Goal: Information Seeking & Learning: Check status

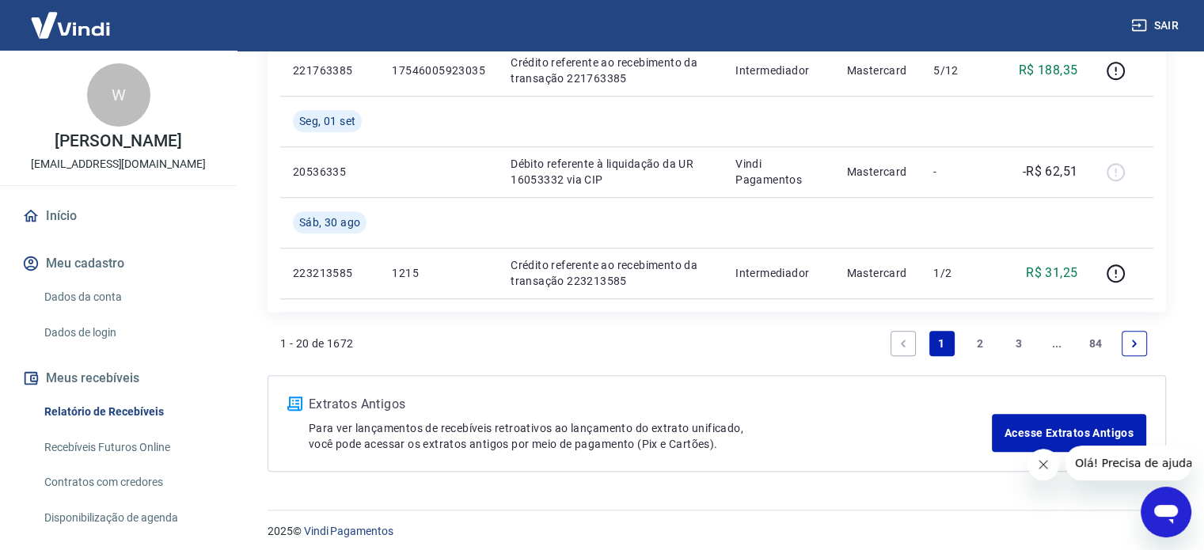
scroll to position [1349, 0]
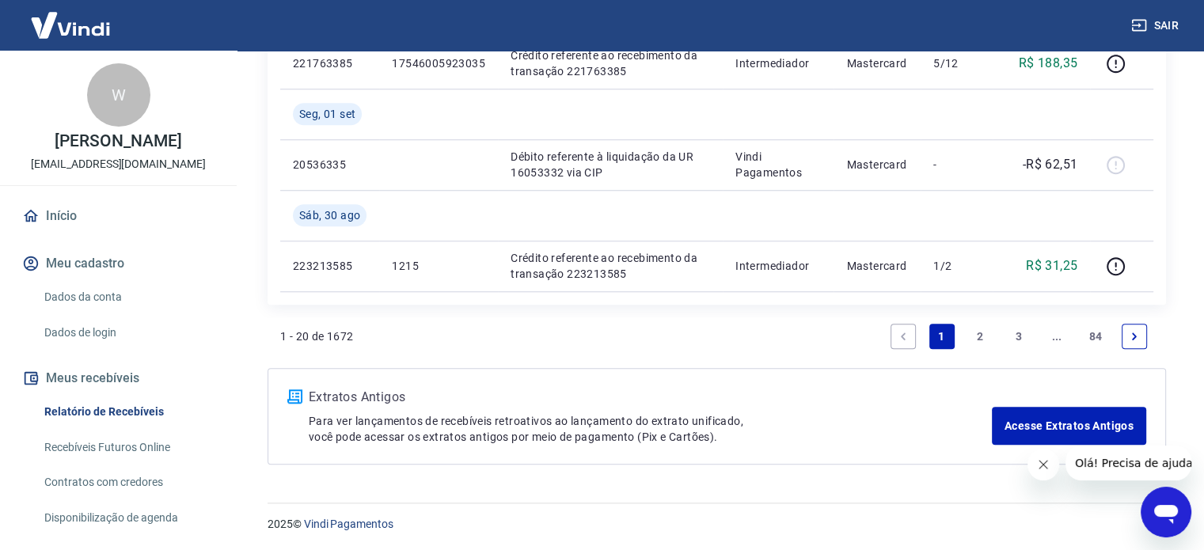
click at [977, 339] on link "2" at bounding box center [979, 336] width 25 height 25
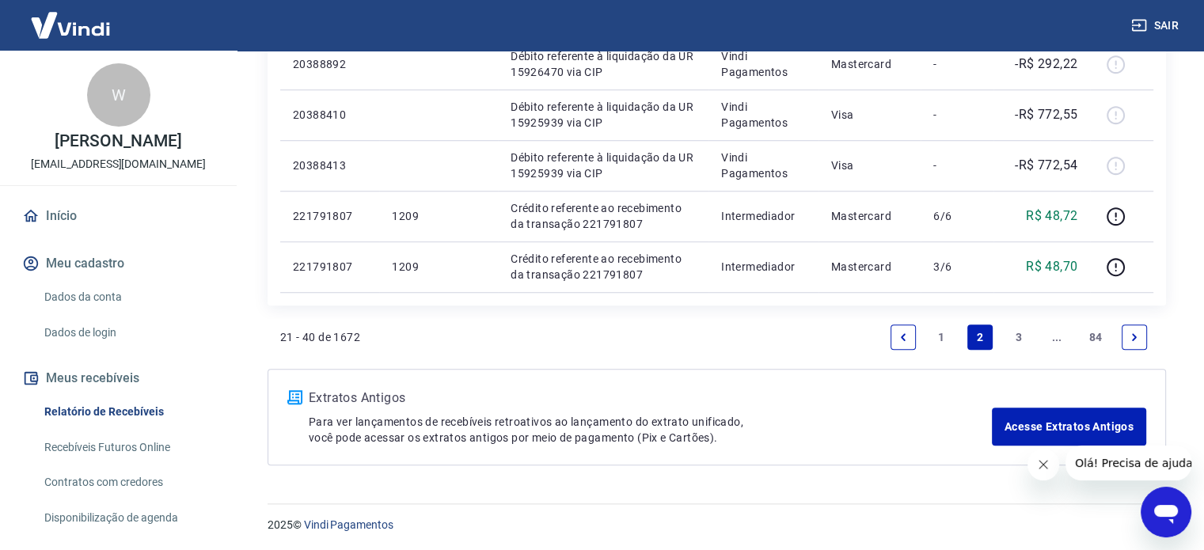
scroll to position [1248, 0]
click at [1009, 335] on link "3" at bounding box center [1018, 336] width 25 height 25
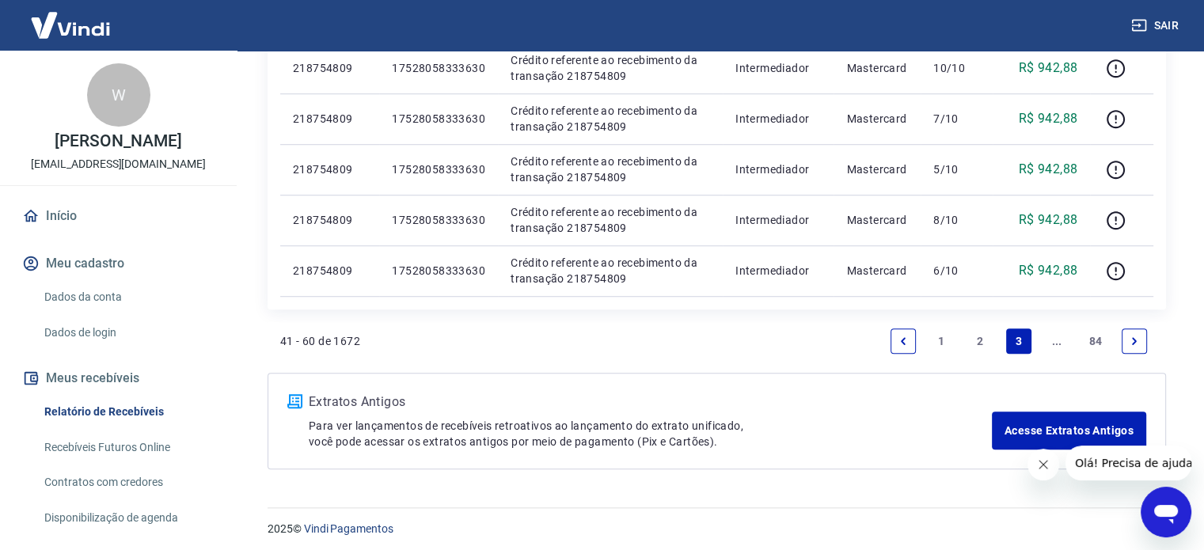
scroll to position [1197, 0]
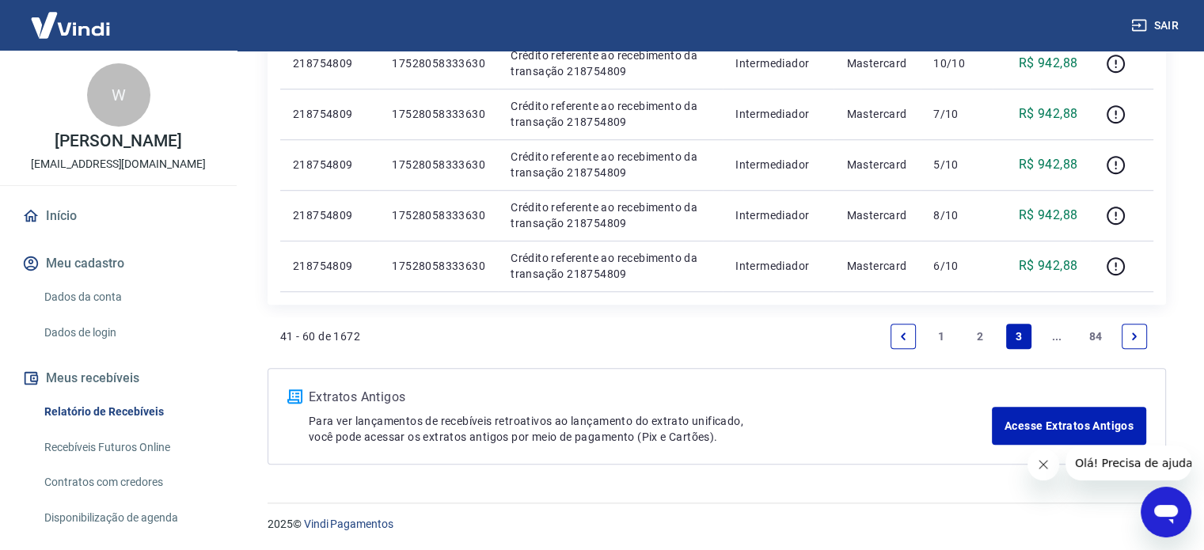
click at [1050, 338] on link "..." at bounding box center [1056, 336] width 25 height 25
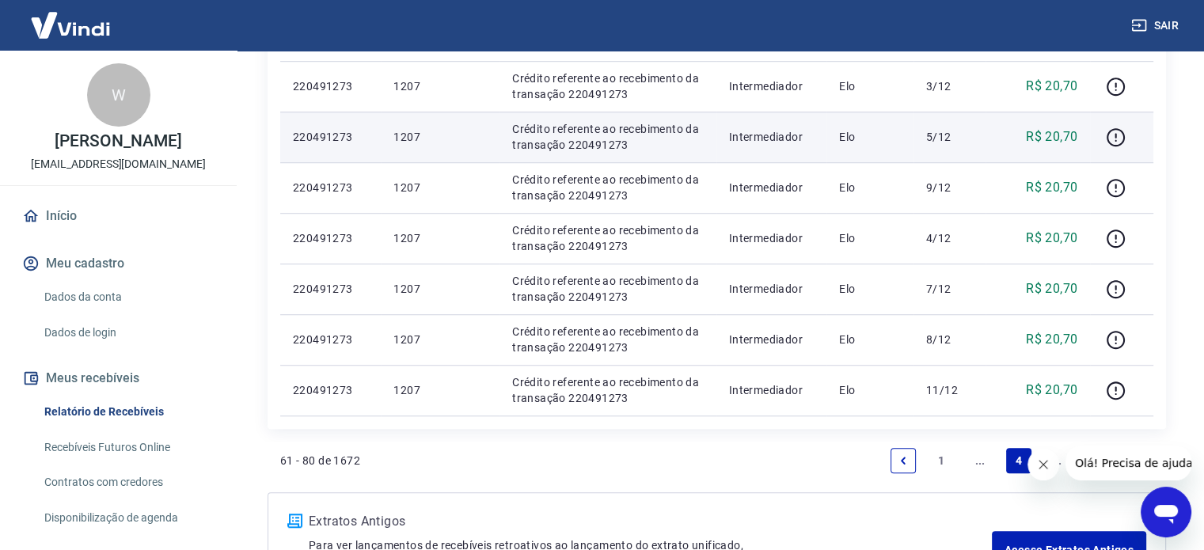
scroll to position [1187, 0]
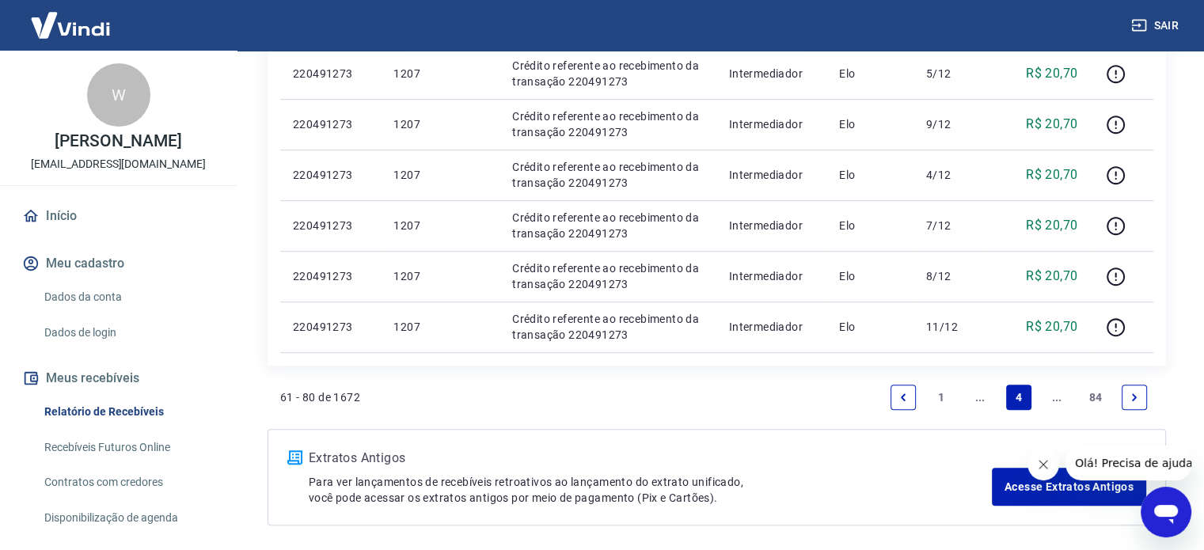
click at [1049, 401] on link "..." at bounding box center [1056, 397] width 25 height 25
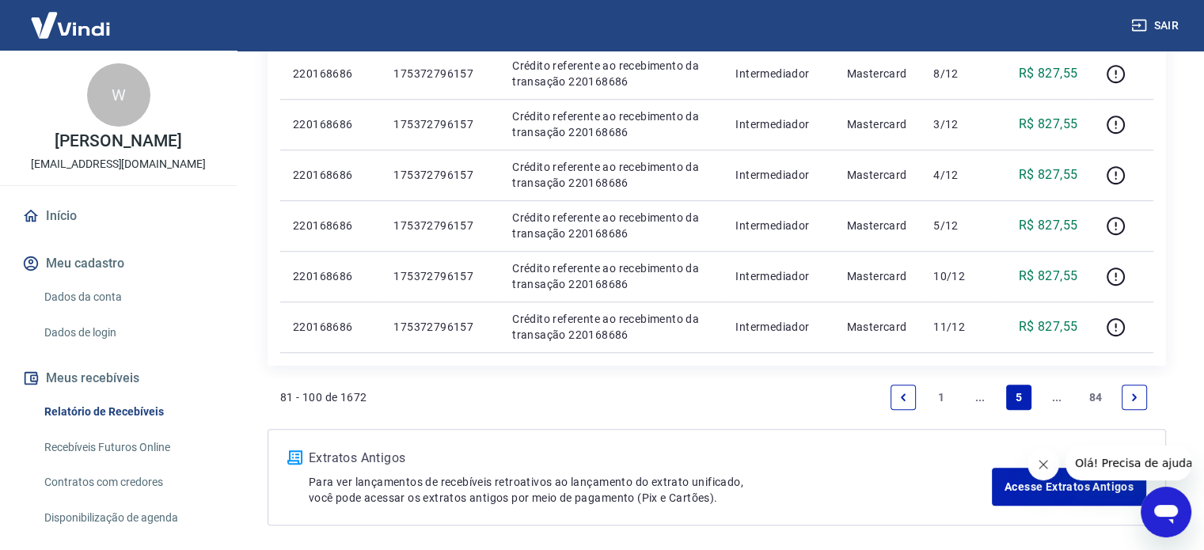
scroll to position [1147, 0]
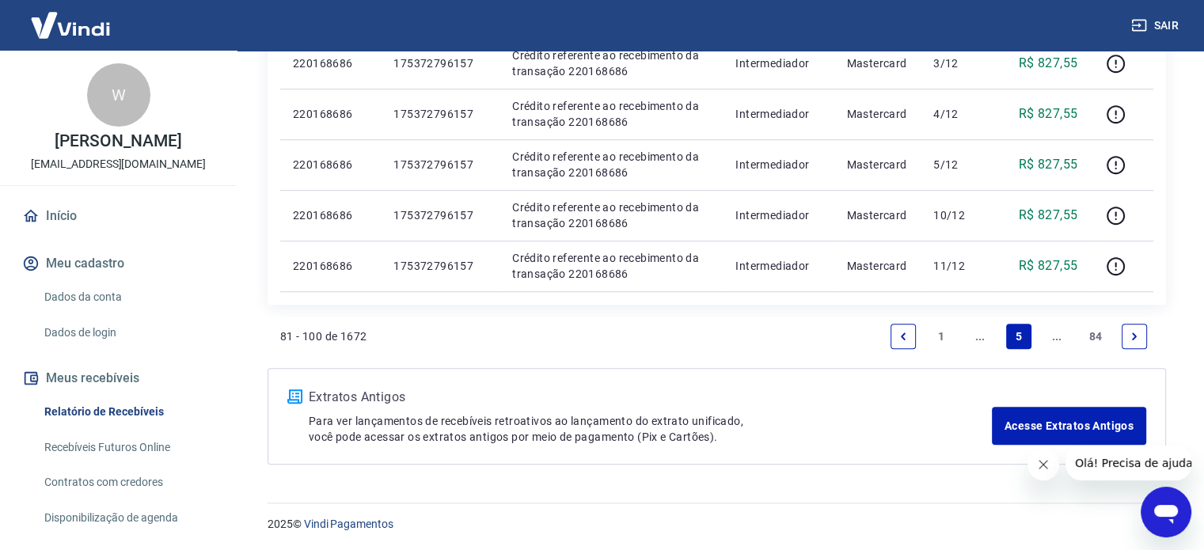
click at [1055, 338] on link "..." at bounding box center [1056, 336] width 25 height 25
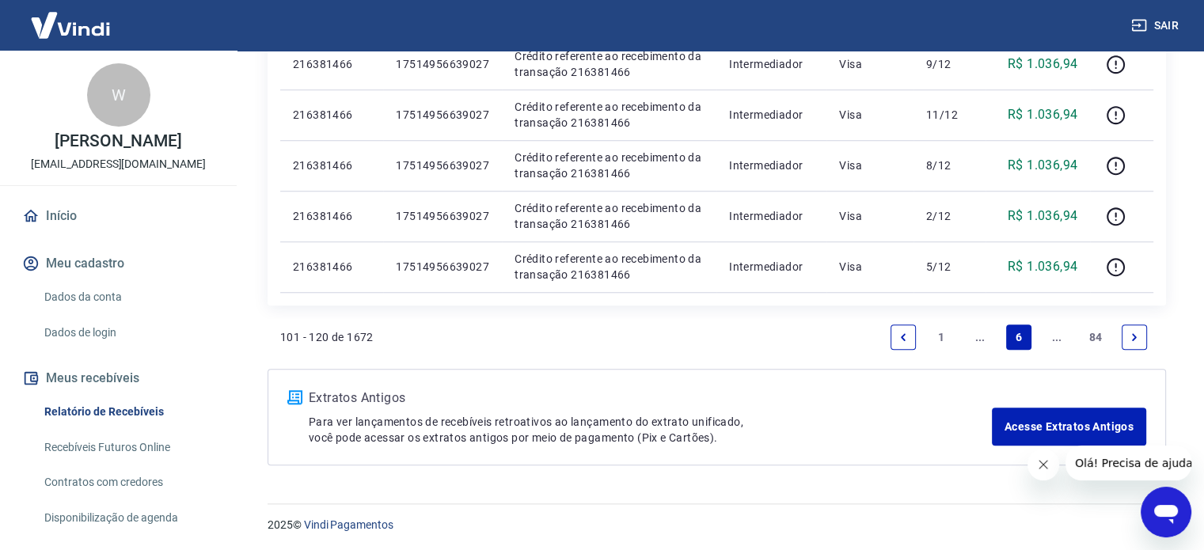
scroll to position [1349, 0]
click at [1046, 339] on link "..." at bounding box center [1056, 336] width 25 height 25
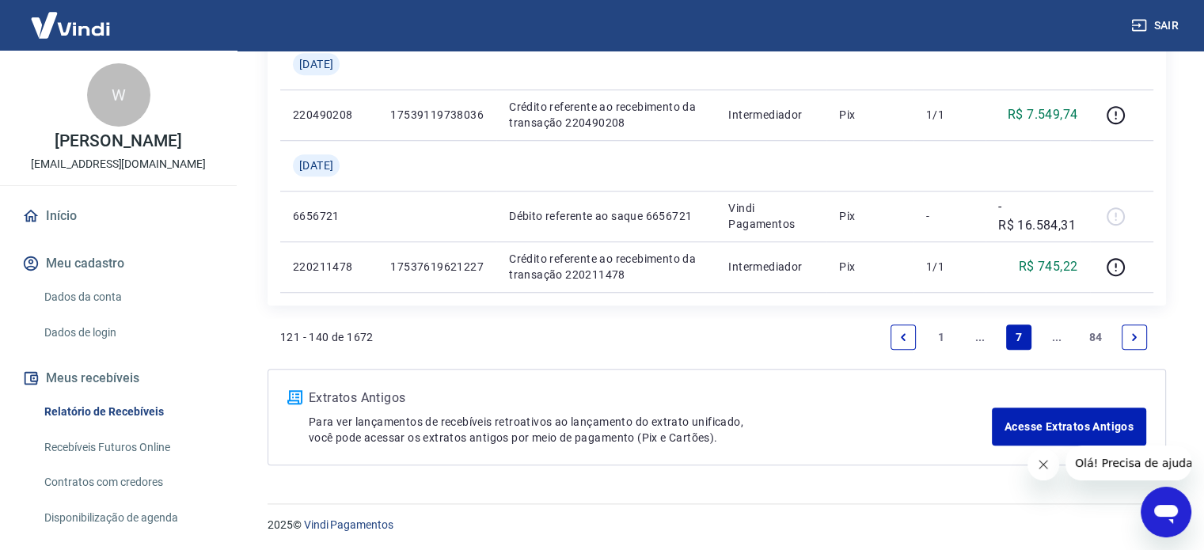
scroll to position [1248, 0]
click at [1060, 340] on link "..." at bounding box center [1056, 336] width 25 height 25
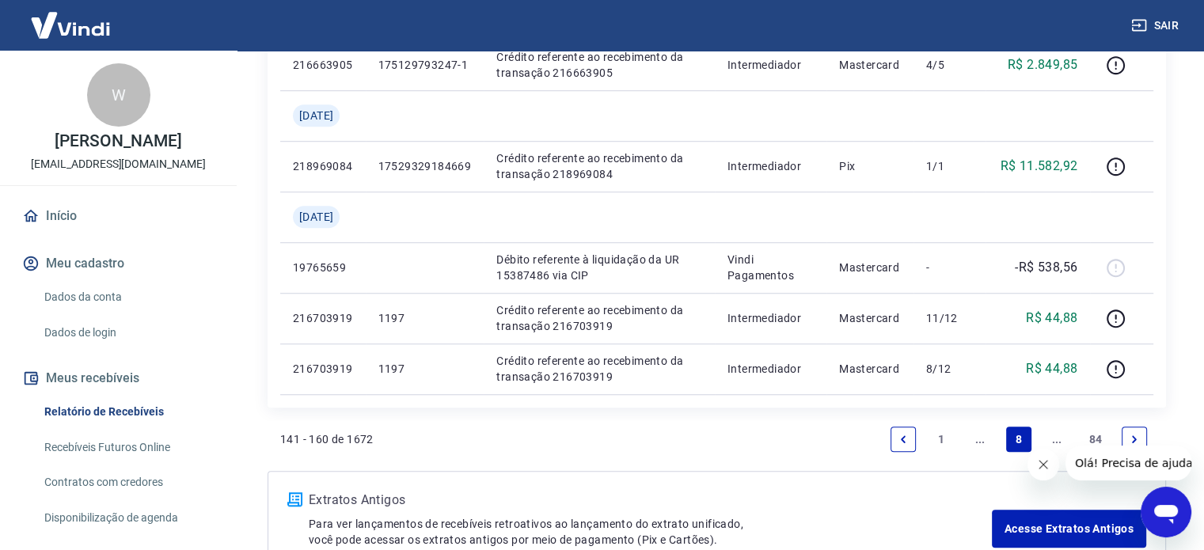
scroll to position [1345, 0]
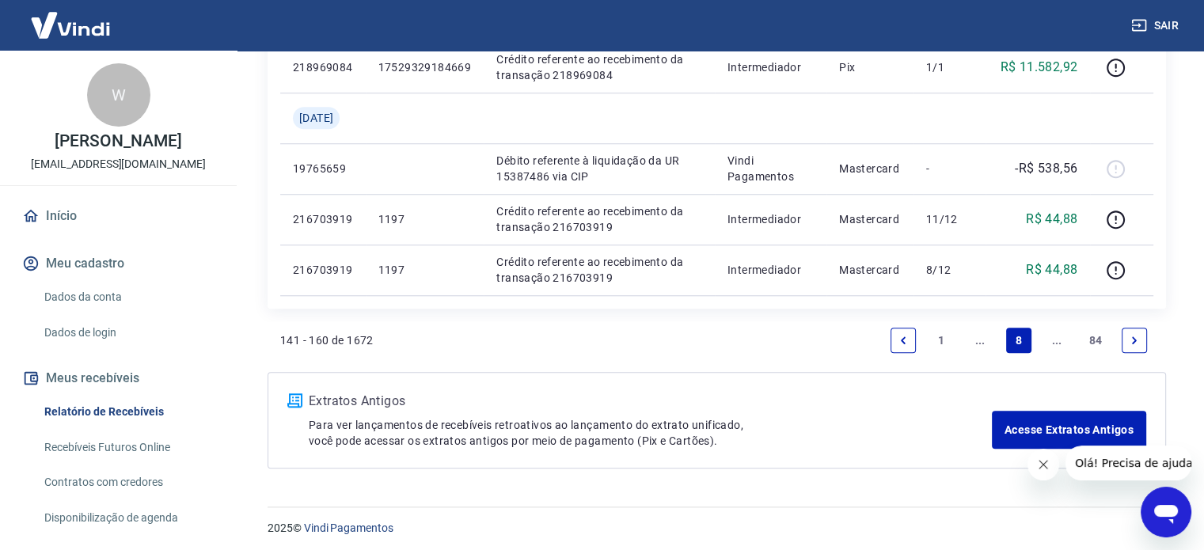
click at [1067, 343] on link "..." at bounding box center [1056, 340] width 25 height 25
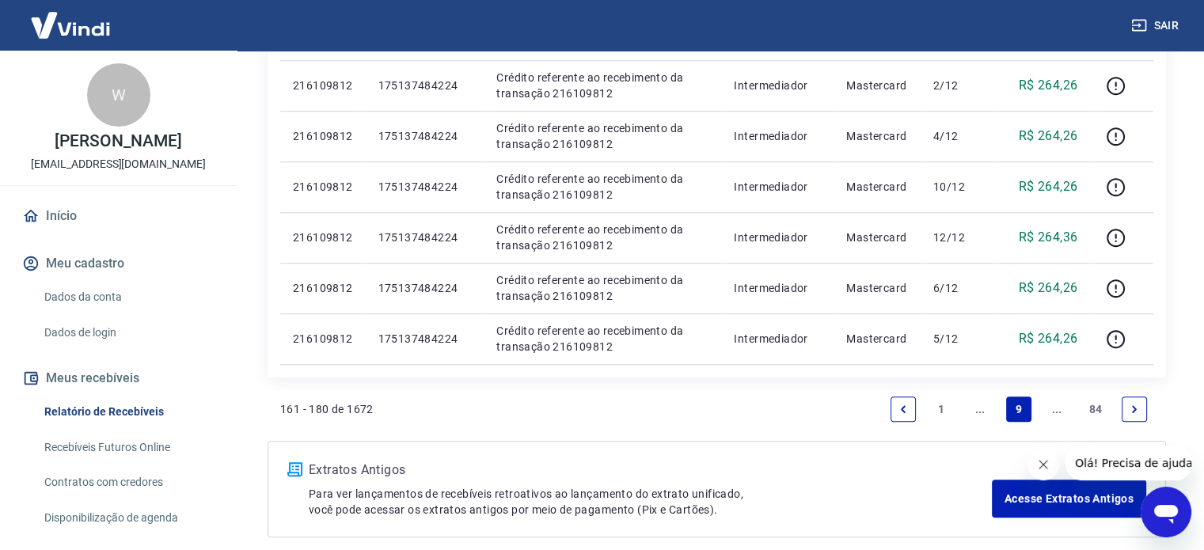
scroll to position [1248, 0]
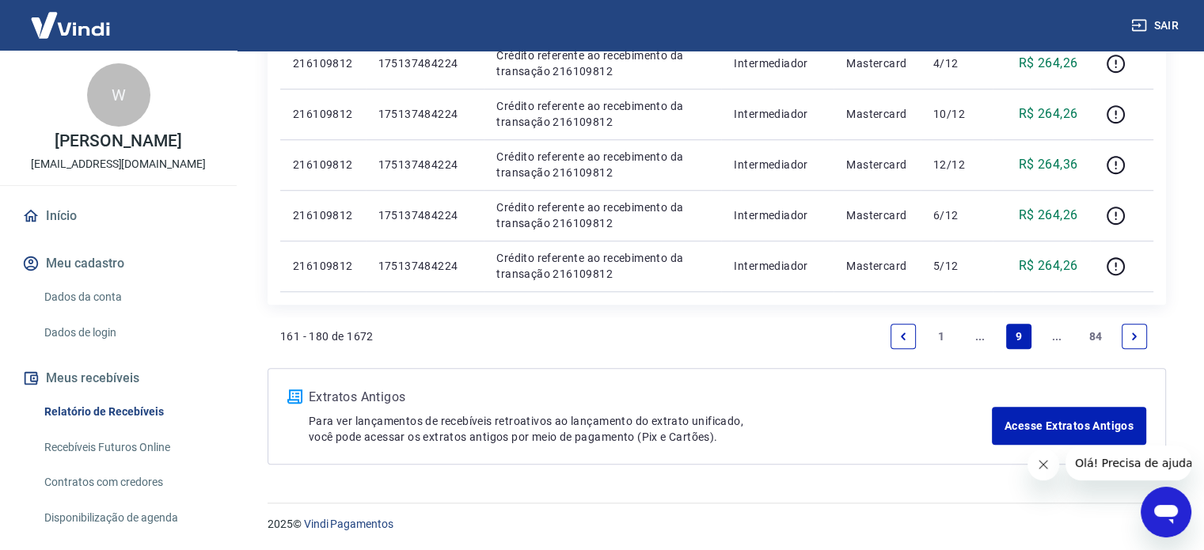
click at [988, 336] on link "..." at bounding box center [979, 336] width 25 height 25
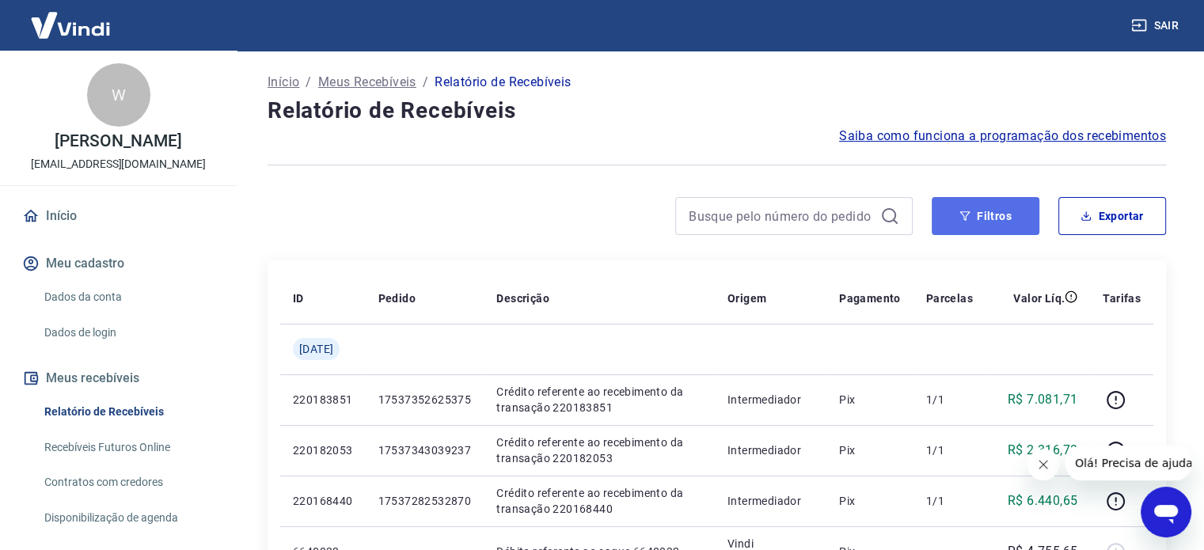
click at [994, 226] on button "Filtros" at bounding box center [985, 216] width 108 height 38
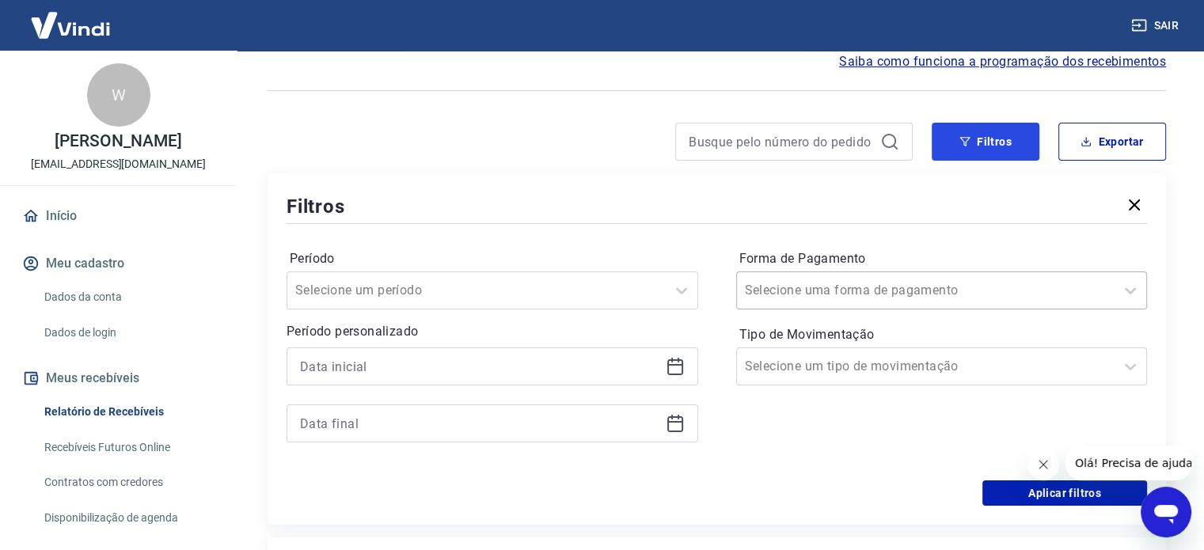
scroll to position [158, 0]
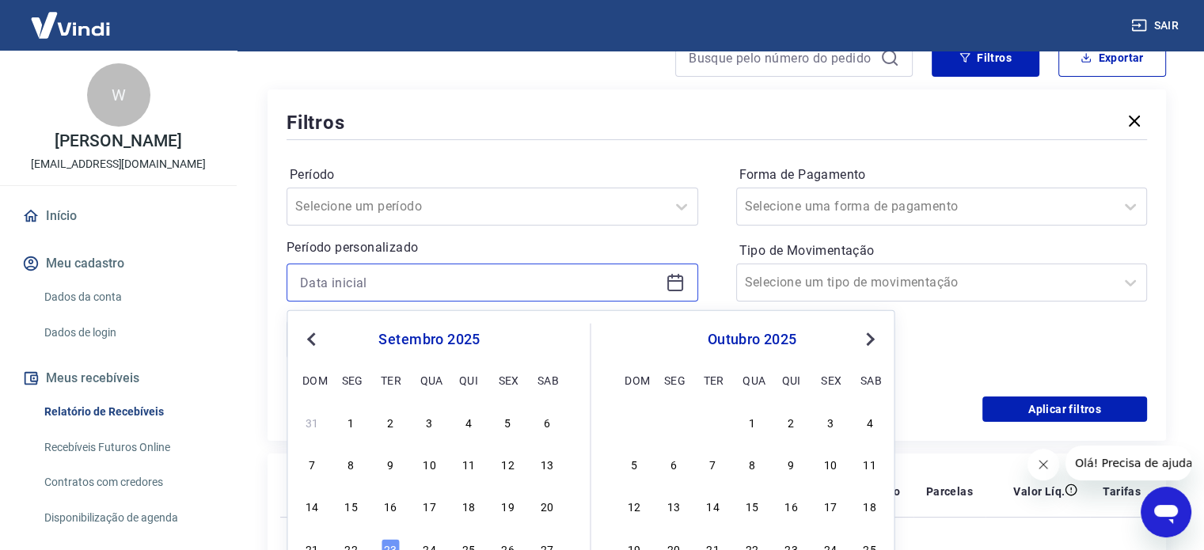
click at [483, 280] on input at bounding box center [479, 283] width 359 height 24
click at [305, 345] on button "Previous Month" at bounding box center [311, 339] width 19 height 19
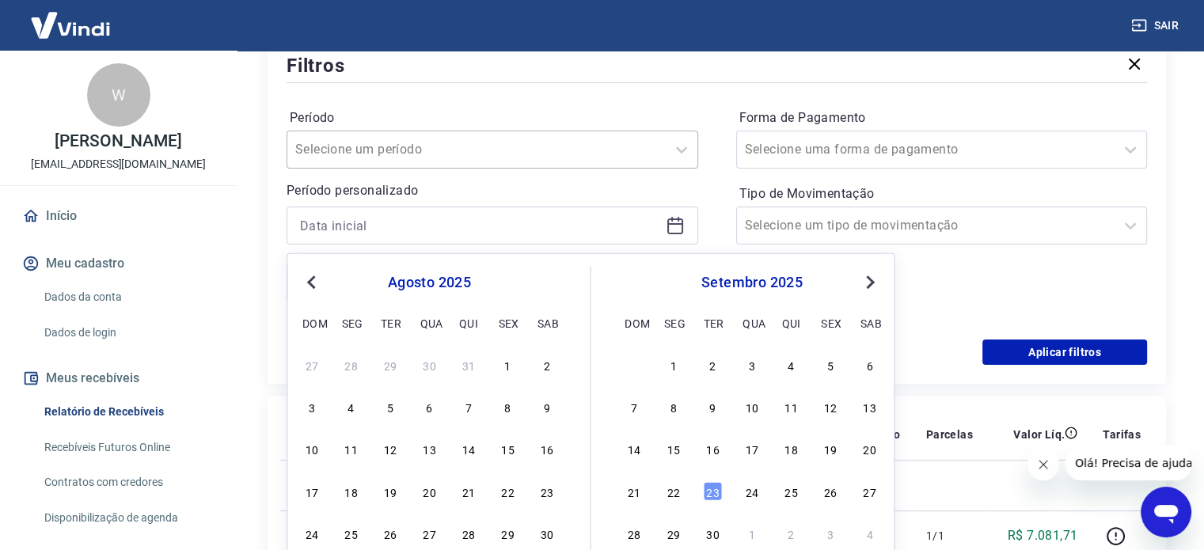
scroll to position [317, 0]
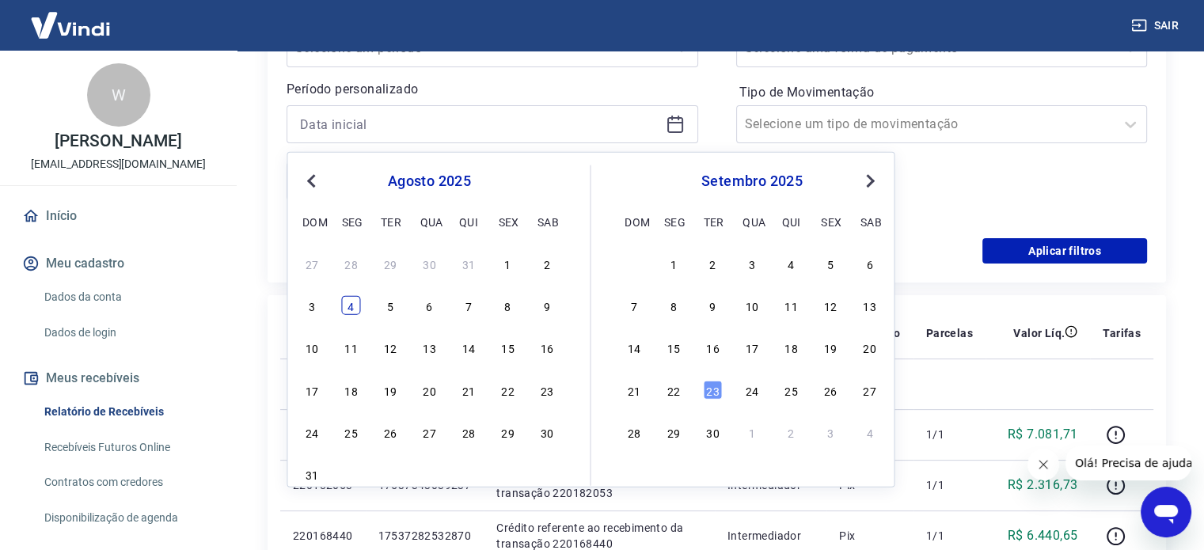
click at [344, 310] on div "4" at bounding box center [351, 305] width 19 height 19
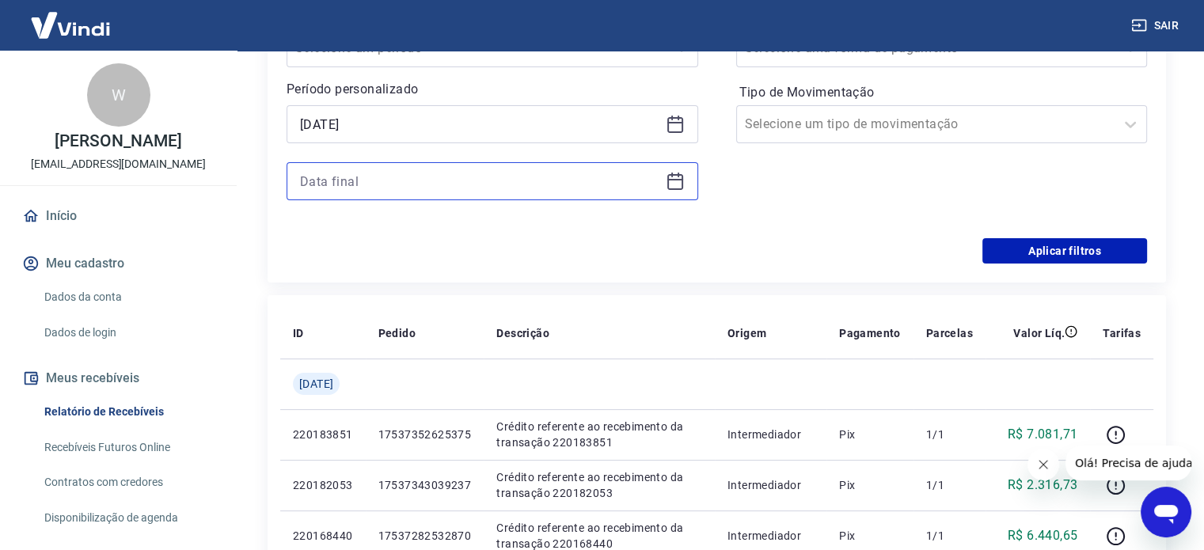
click at [357, 180] on input at bounding box center [479, 181] width 359 height 24
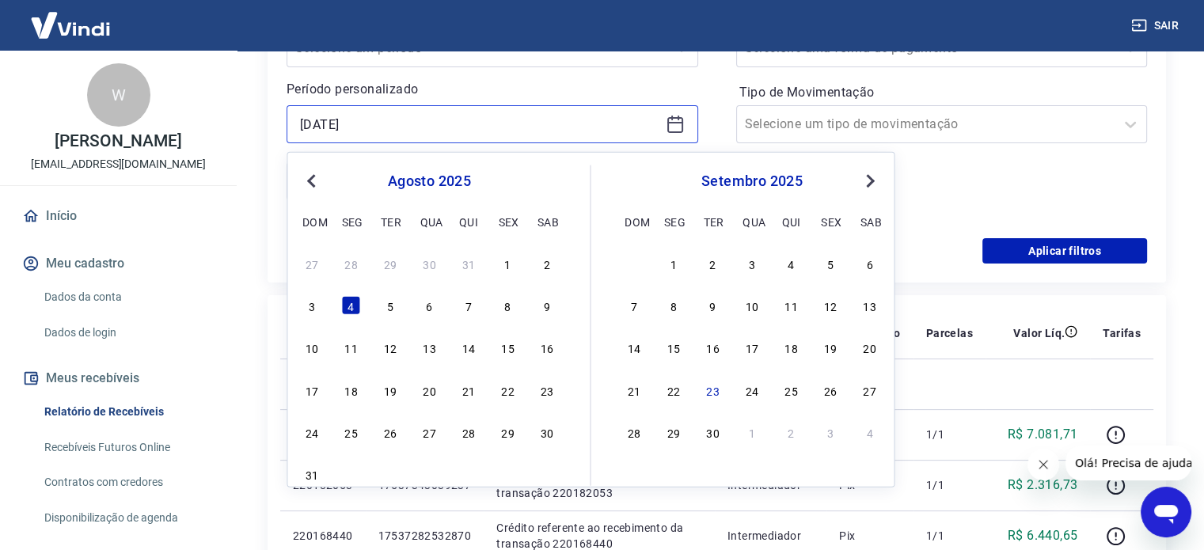
click at [423, 126] on input "[DATE]" at bounding box center [479, 124] width 359 height 24
click at [305, 182] on button "Previous Month" at bounding box center [311, 181] width 19 height 19
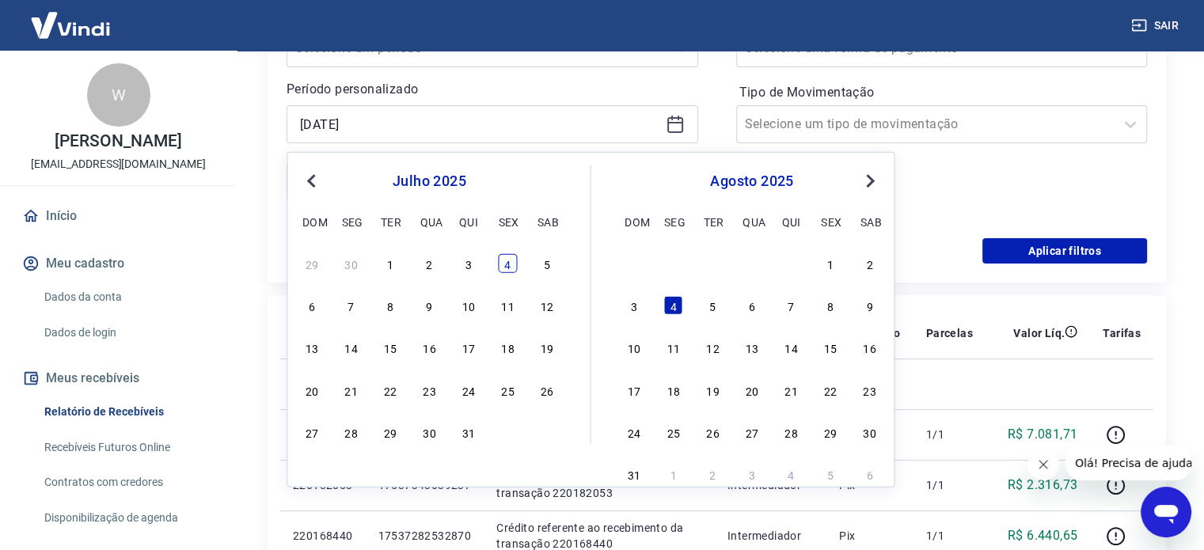
click at [510, 265] on div "4" at bounding box center [507, 263] width 19 height 19
type input "[DATE]"
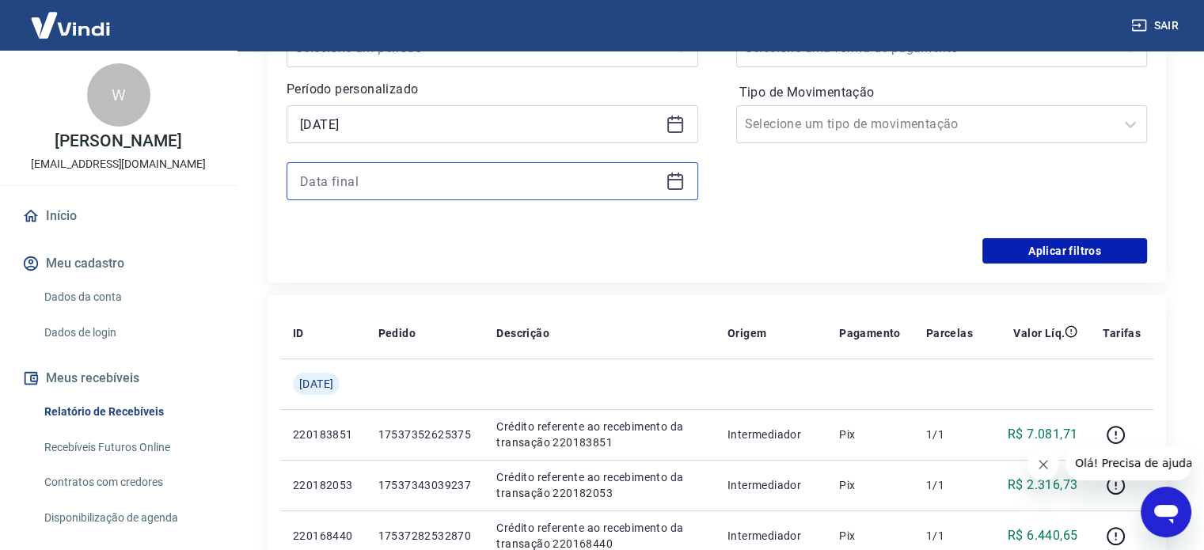
click at [440, 192] on input at bounding box center [479, 181] width 359 height 24
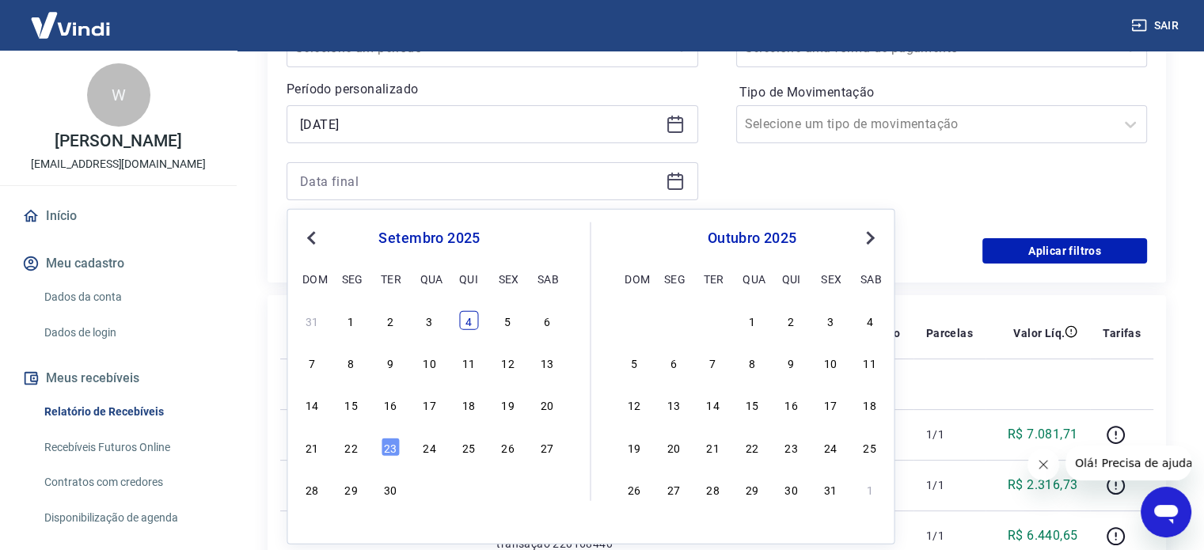
click at [473, 322] on div "4" at bounding box center [468, 320] width 19 height 19
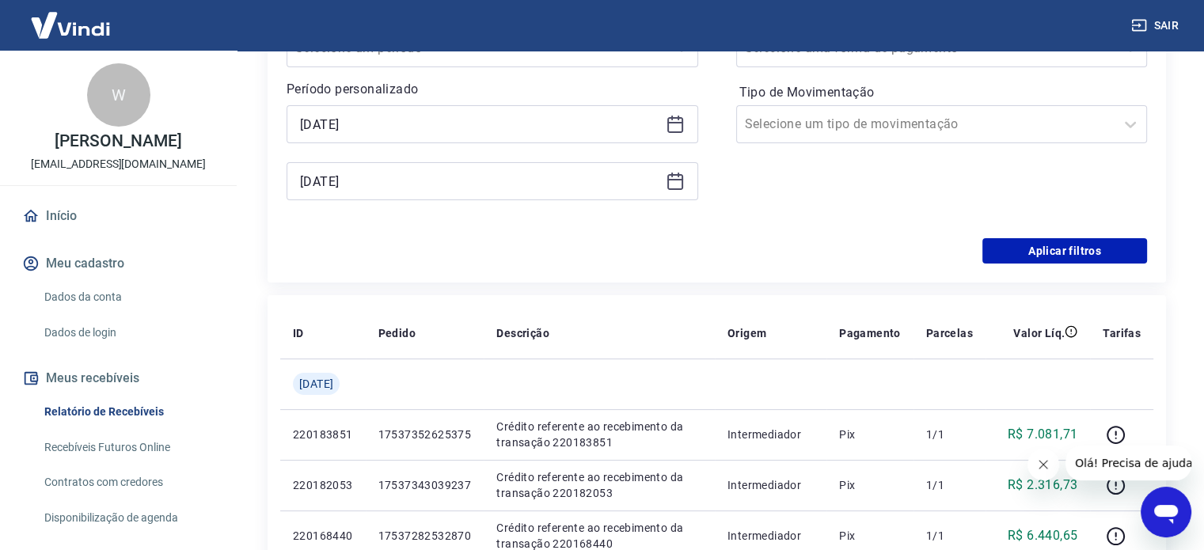
click at [673, 184] on icon at bounding box center [675, 181] width 19 height 19
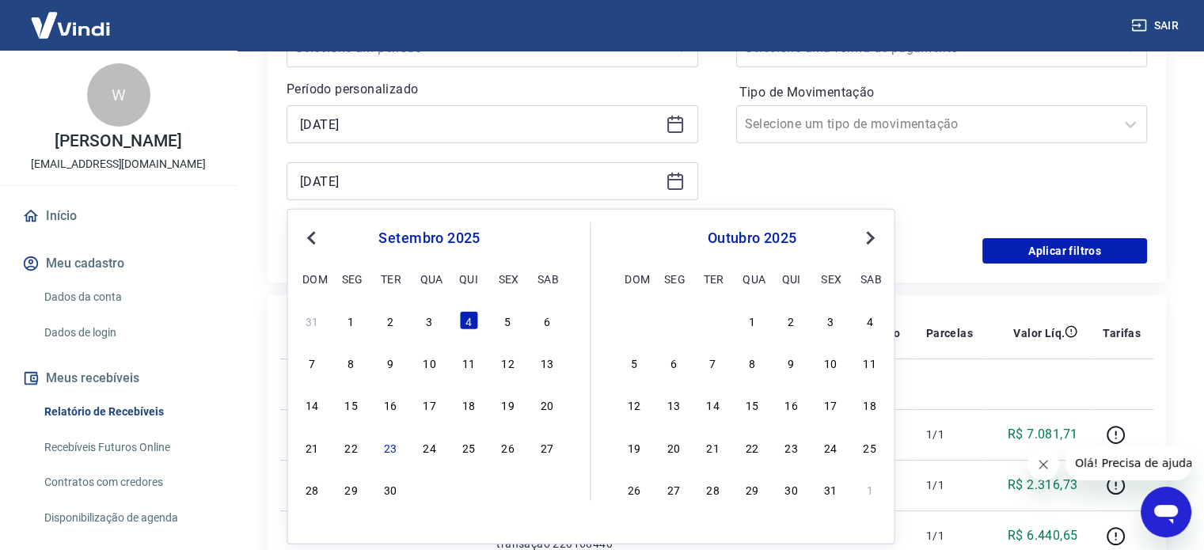
click at [313, 238] on span "Previous Month" at bounding box center [313, 237] width 0 height 18
click at [307, 246] on button "Previous Month" at bounding box center [311, 238] width 19 height 19
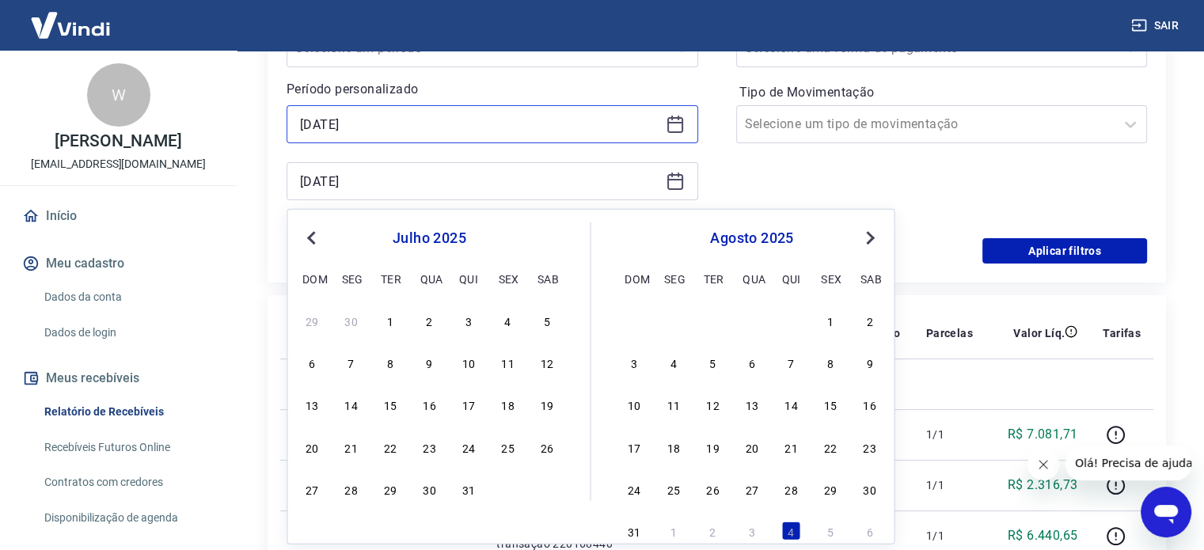
click at [385, 132] on input "[DATE]" at bounding box center [479, 124] width 359 height 24
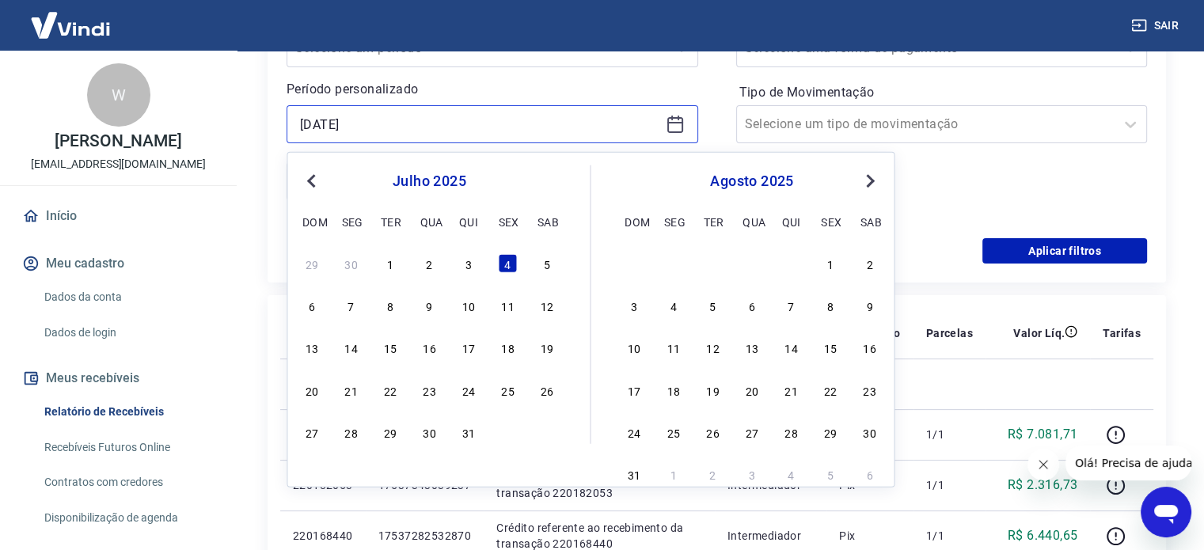
drag, startPoint x: 386, startPoint y: 124, endPoint x: 126, endPoint y: 95, distance: 262.0
click at [973, 157] on div "Forma de Pagamento Selecione uma forma de pagamento Tipo de Movimentação Seleci…" at bounding box center [942, 111] width 412 height 215
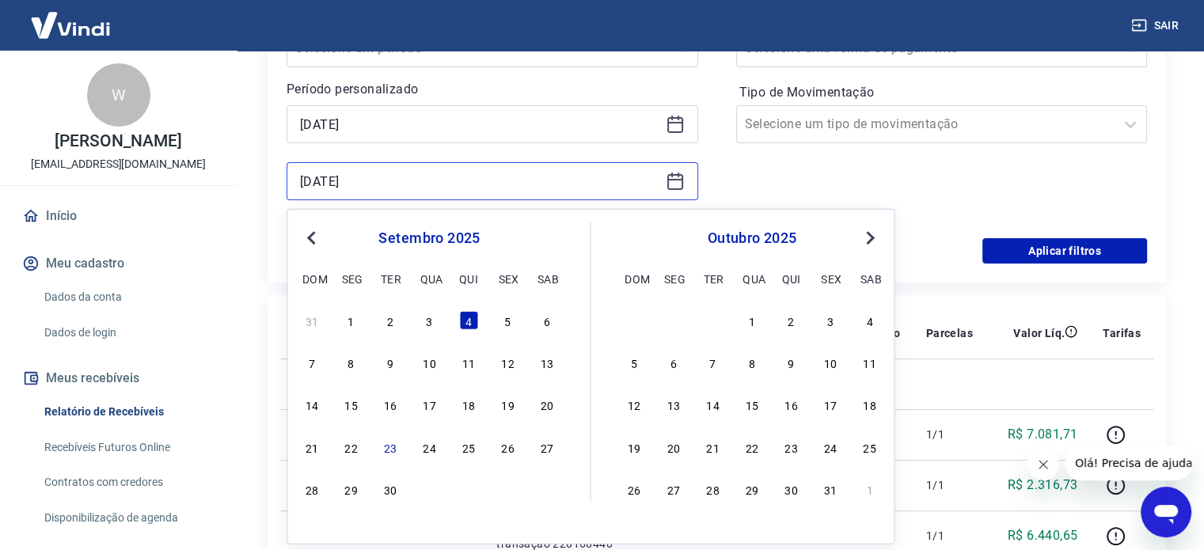
drag, startPoint x: 430, startPoint y: 176, endPoint x: 0, endPoint y: 123, distance: 433.0
paste input "7"
type input "[DATE]"
click at [404, 186] on input "[DATE]" at bounding box center [479, 181] width 359 height 24
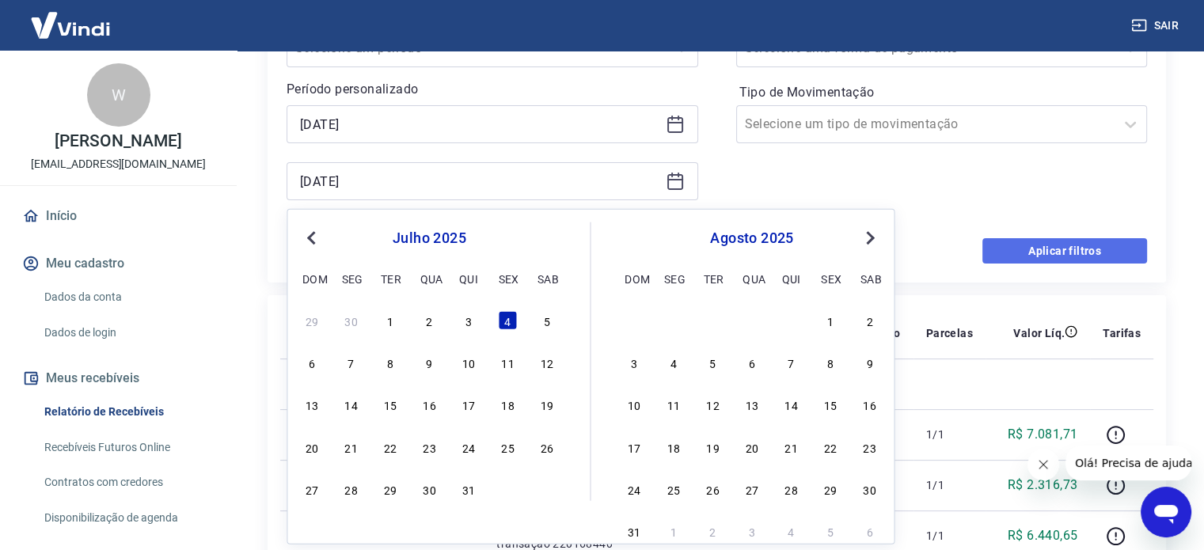
click at [1048, 246] on button "Aplicar filtros" at bounding box center [1064, 250] width 165 height 25
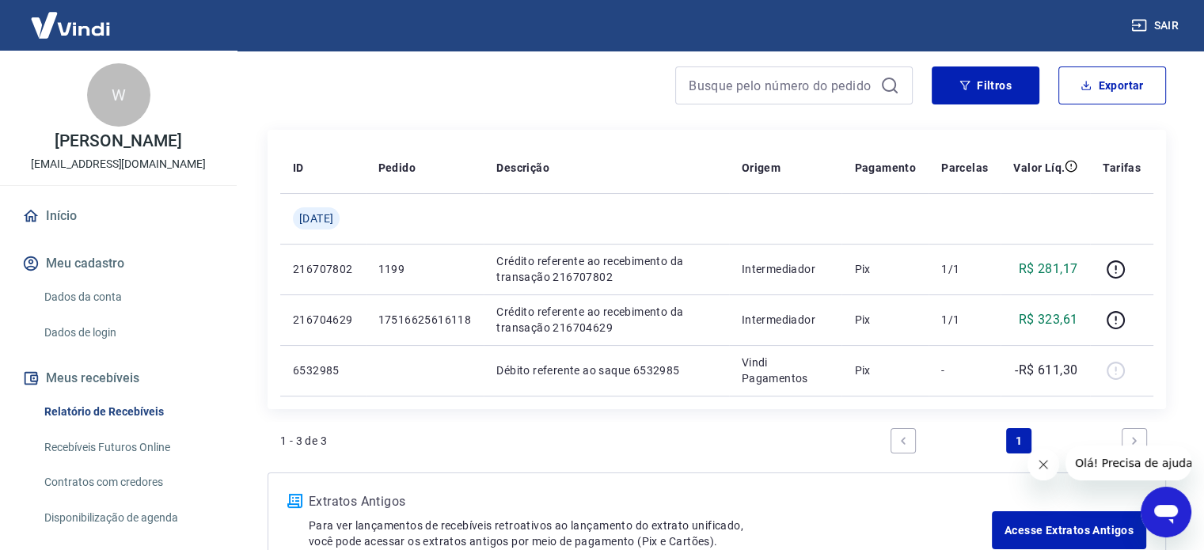
scroll to position [158, 0]
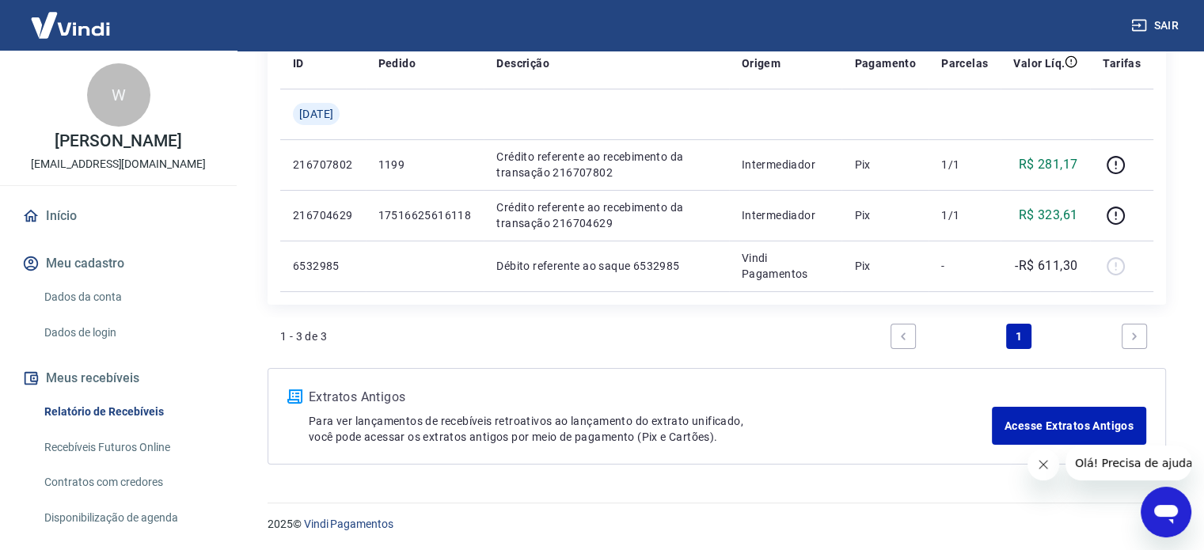
click at [701, 332] on div "1 - 3 de 3 1" at bounding box center [716, 336] width 873 height 38
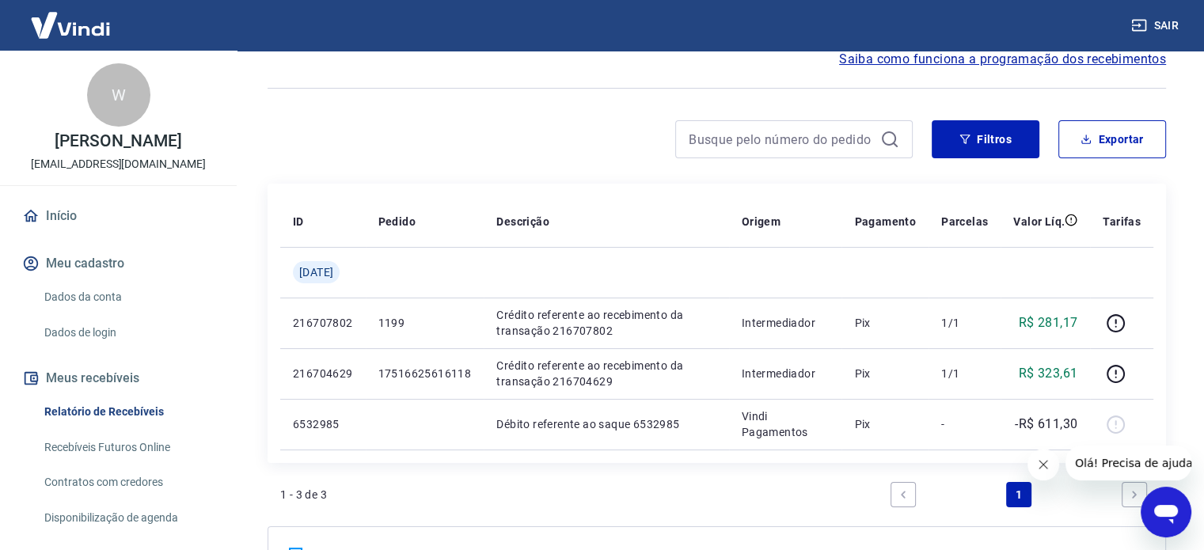
scroll to position [79, 0]
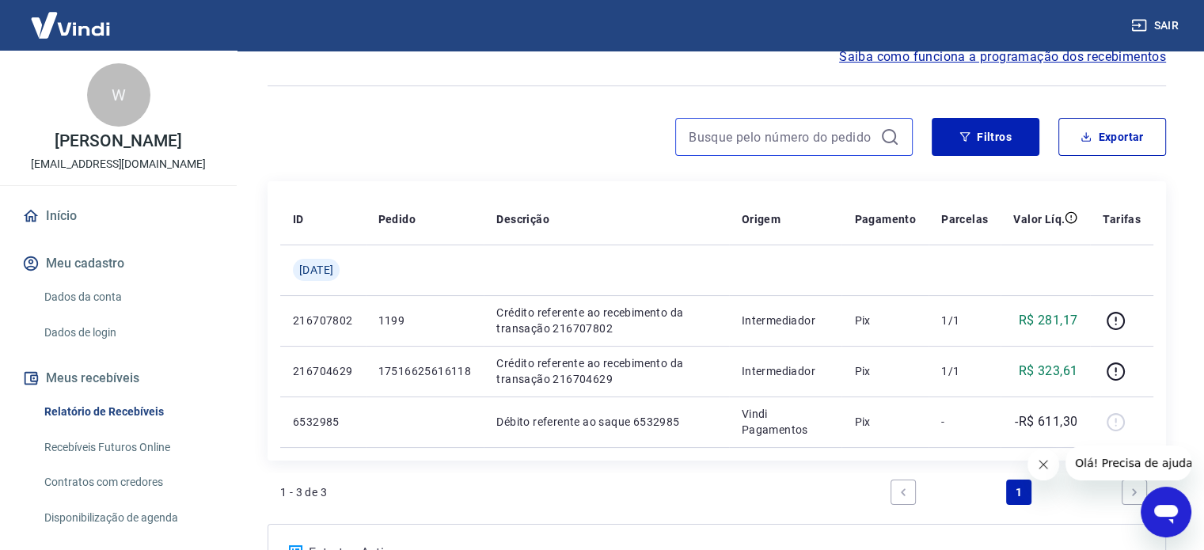
click at [829, 125] on input at bounding box center [781, 137] width 185 height 24
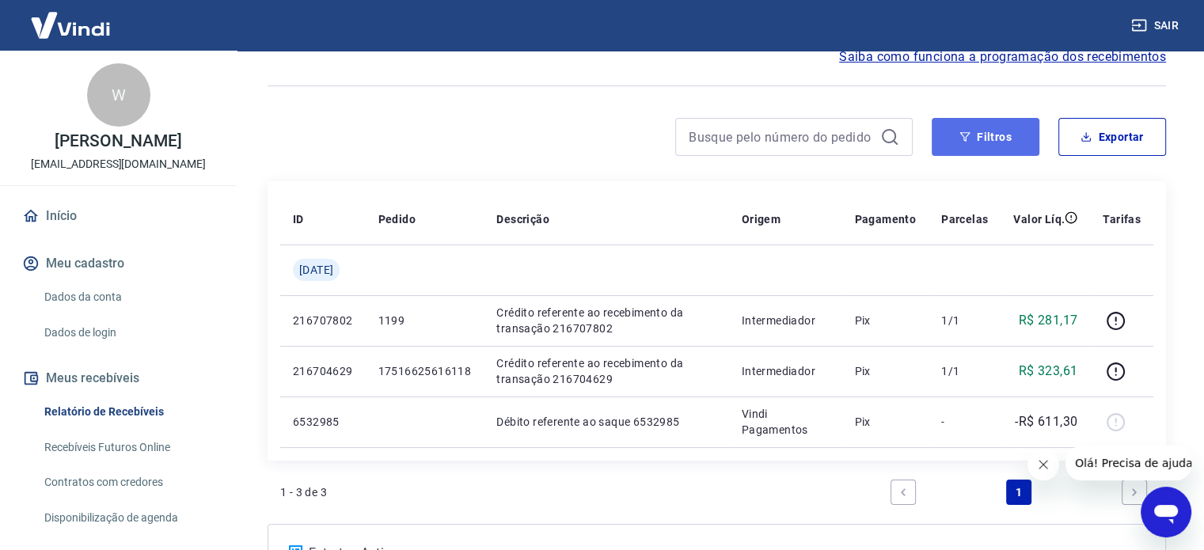
click at [940, 132] on button "Filtros" at bounding box center [985, 137] width 108 height 38
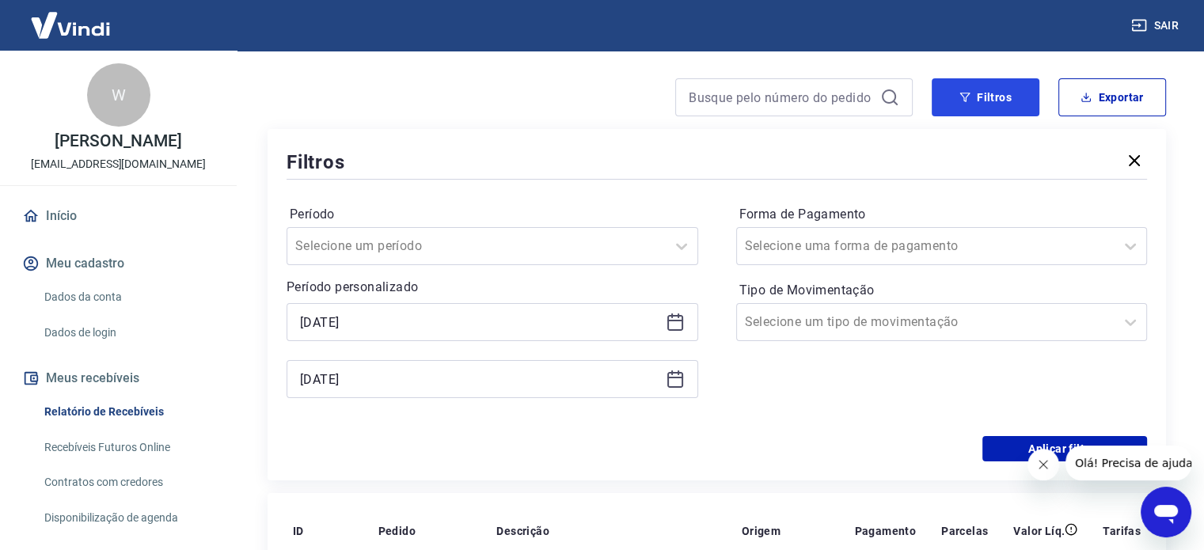
scroll to position [237, 0]
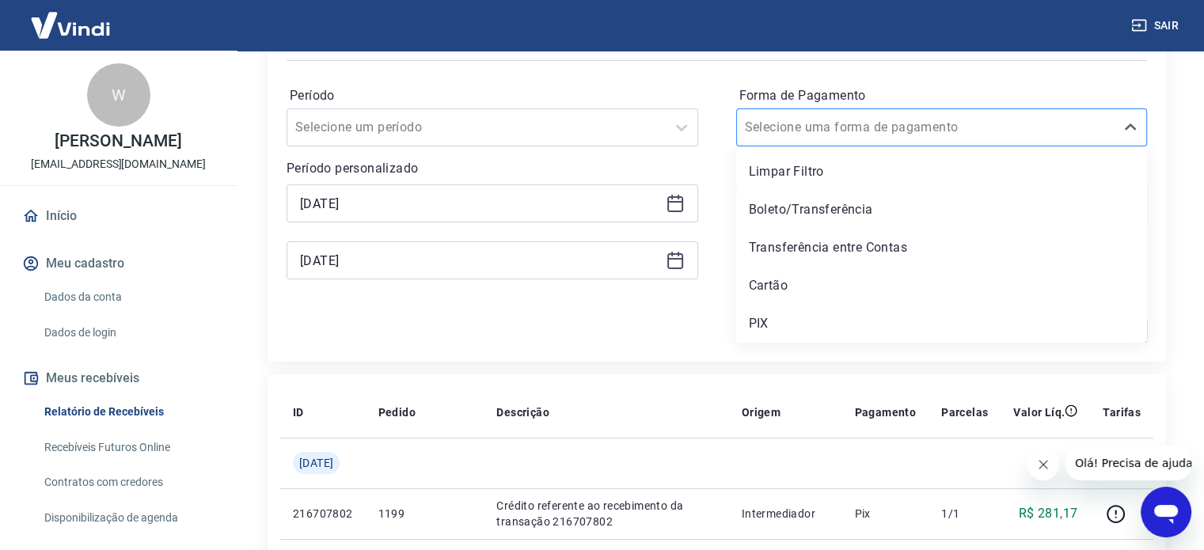
click at [783, 123] on input "Forma de Pagamento" at bounding box center [825, 127] width 160 height 19
click at [811, 284] on div "Cartão" at bounding box center [942, 286] width 412 height 32
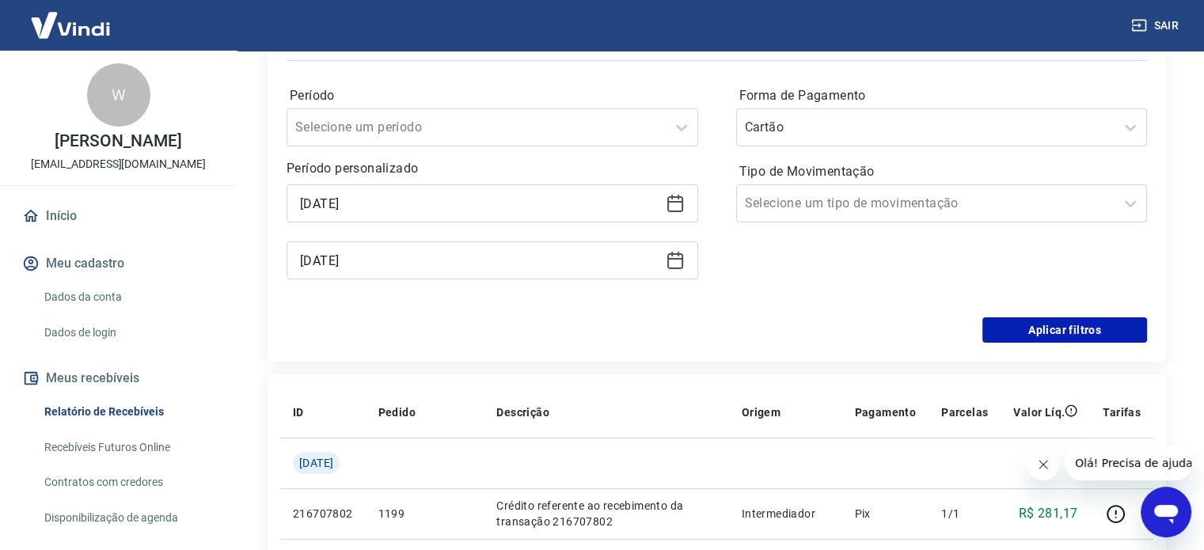
click at [678, 201] on icon at bounding box center [675, 203] width 19 height 19
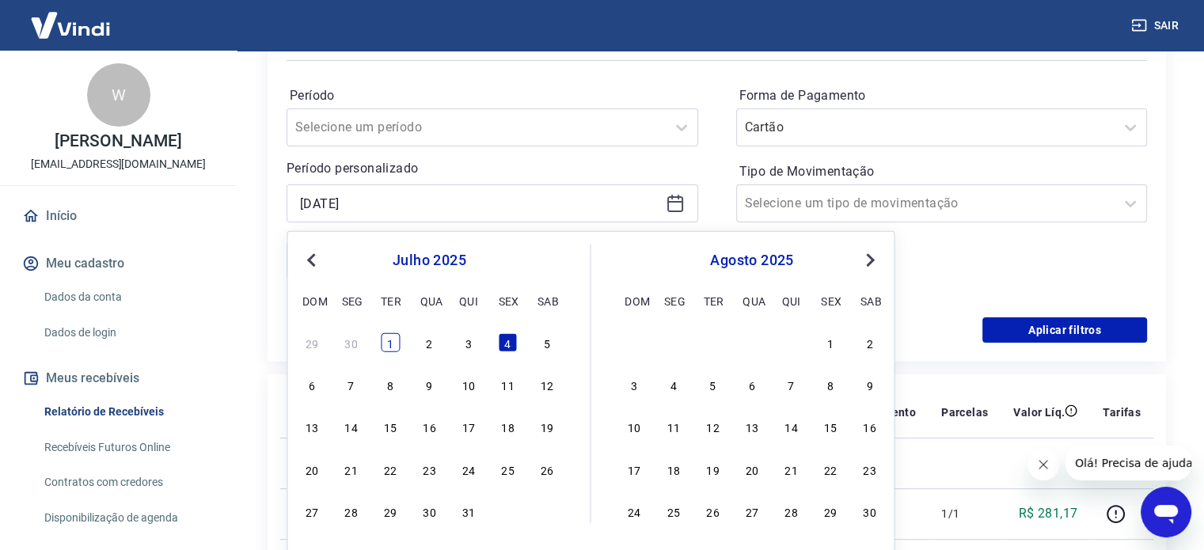
click at [393, 344] on div "1" at bounding box center [390, 342] width 19 height 19
type input "[DATE]"
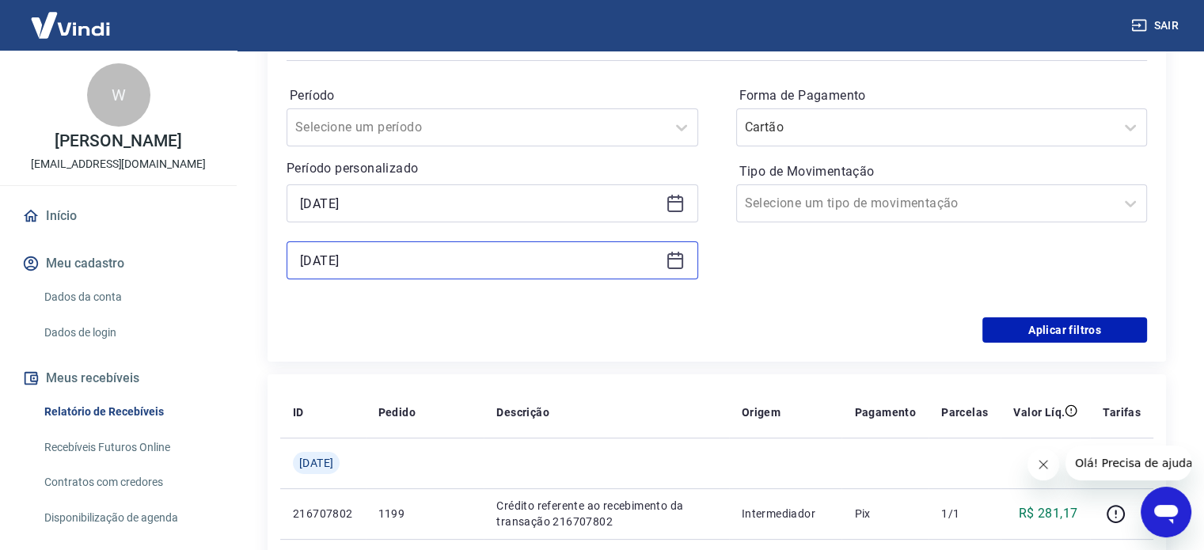
click at [434, 267] on input "[DATE]" at bounding box center [479, 260] width 359 height 24
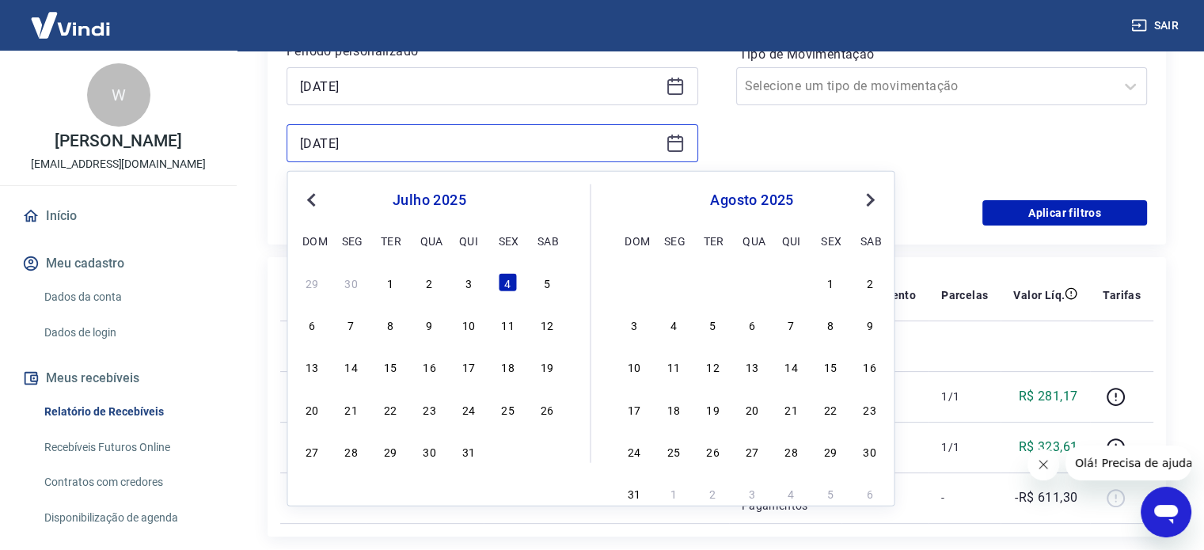
scroll to position [475, 0]
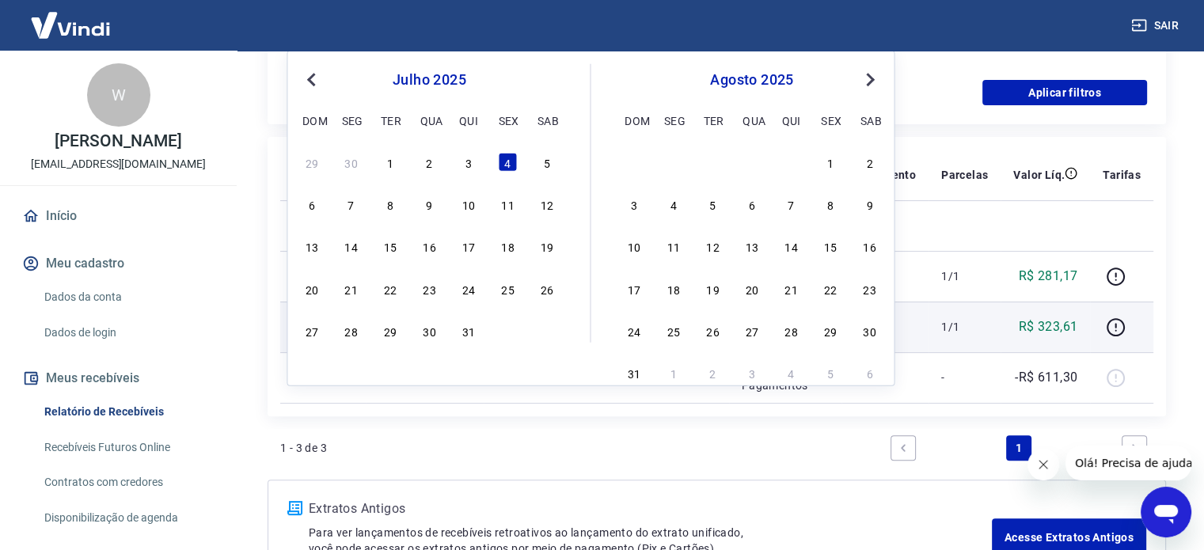
click at [461, 338] on div "31" at bounding box center [468, 330] width 19 height 19
type input "[DATE]"
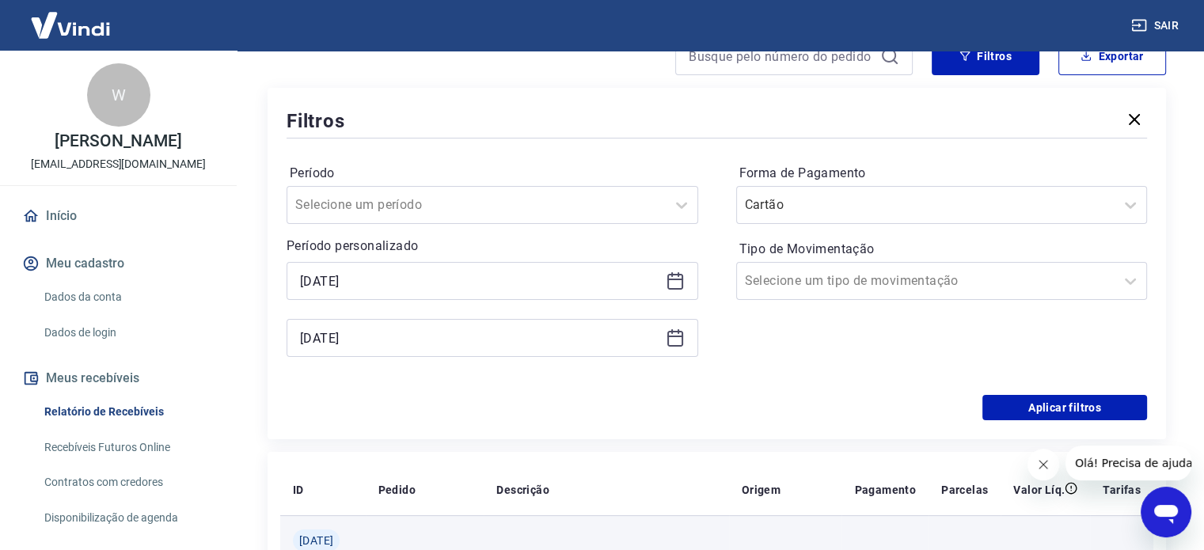
scroll to position [158, 0]
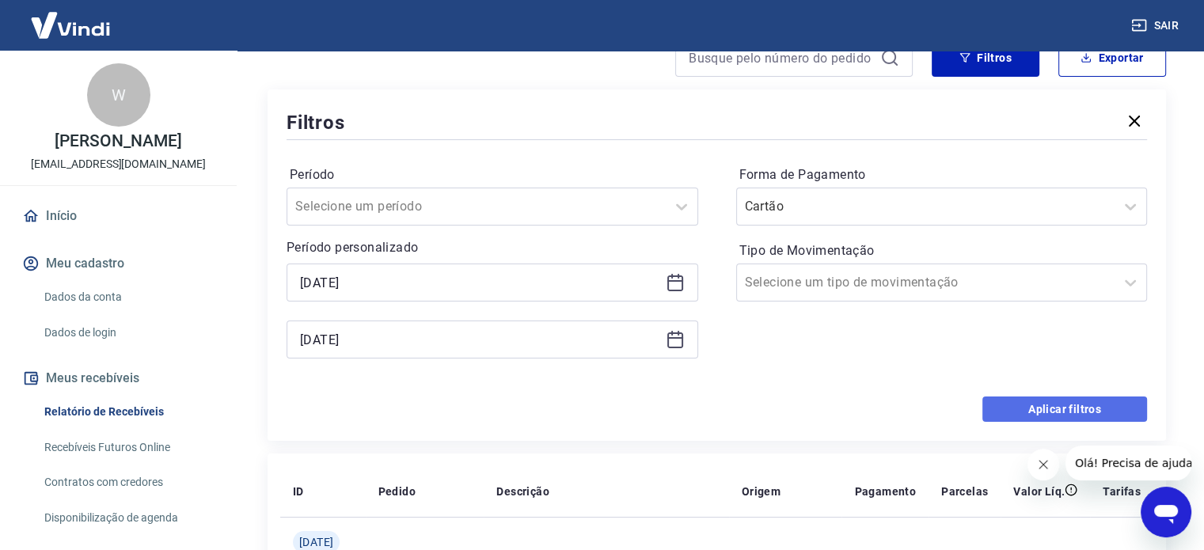
click at [1053, 406] on button "Aplicar filtros" at bounding box center [1064, 408] width 165 height 25
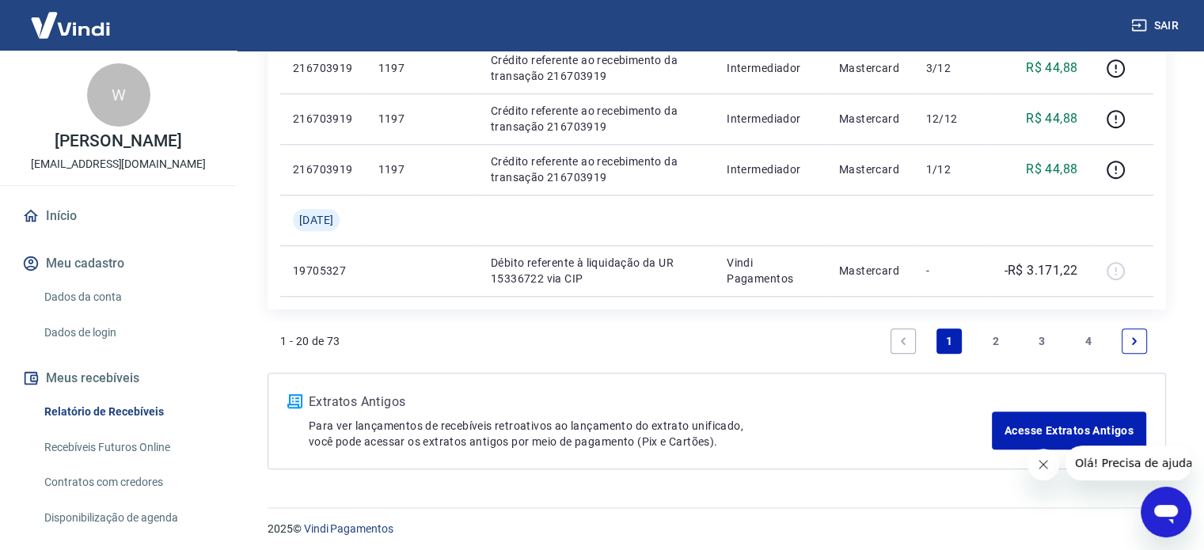
scroll to position [1197, 0]
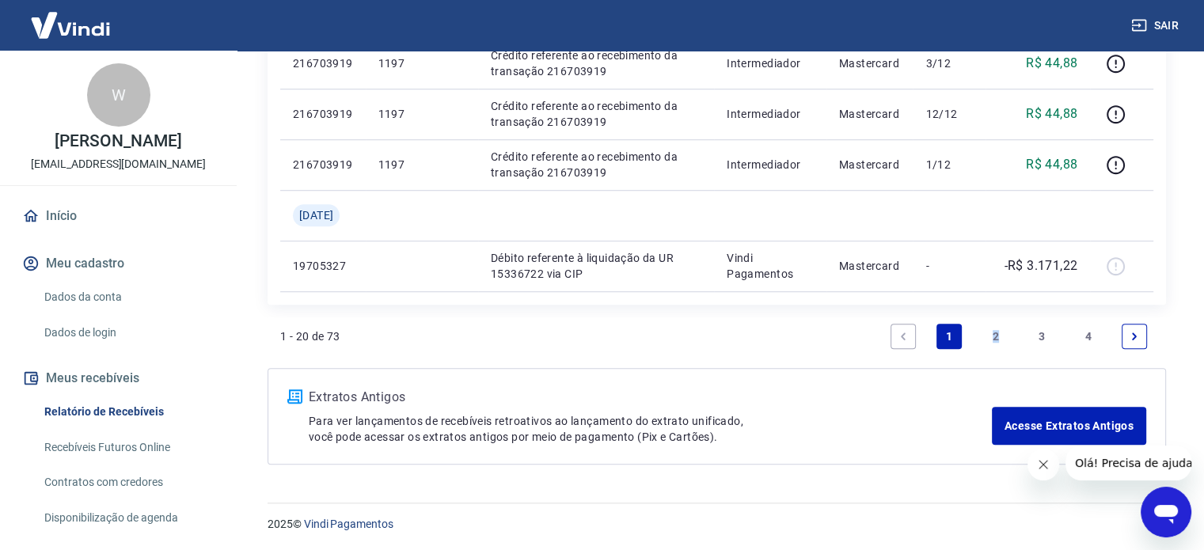
click at [991, 335] on link "2" at bounding box center [995, 336] width 25 height 25
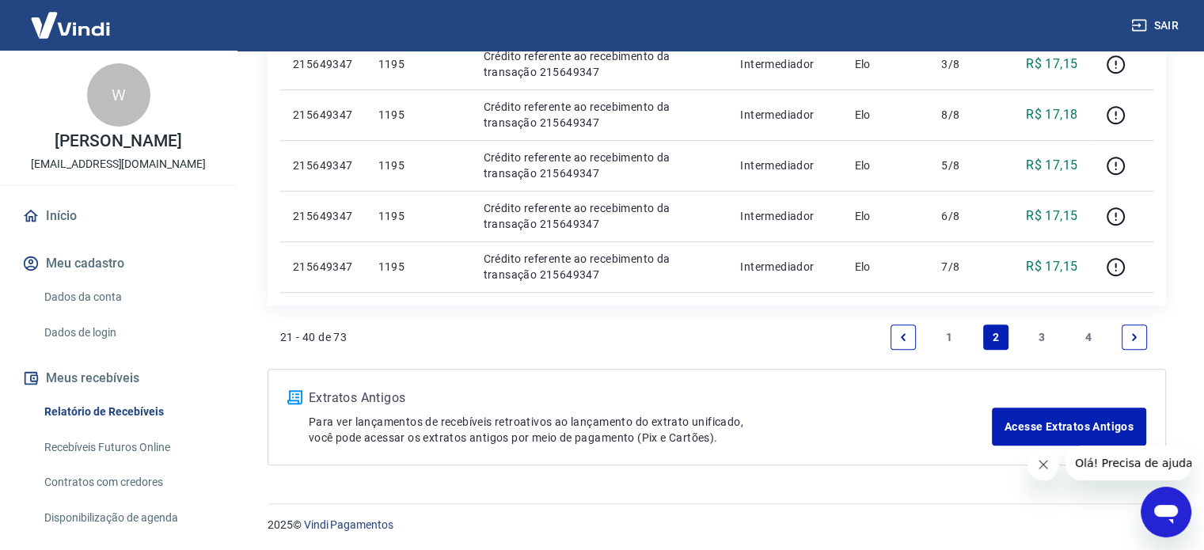
scroll to position [1147, 0]
click at [1039, 336] on link "3" at bounding box center [1041, 336] width 25 height 25
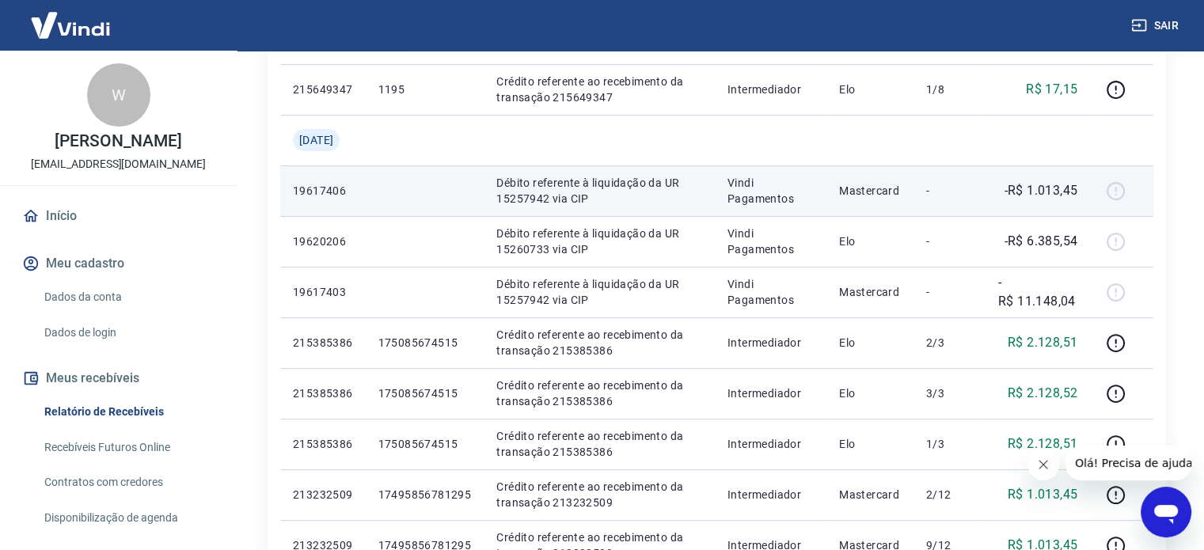
scroll to position [317, 0]
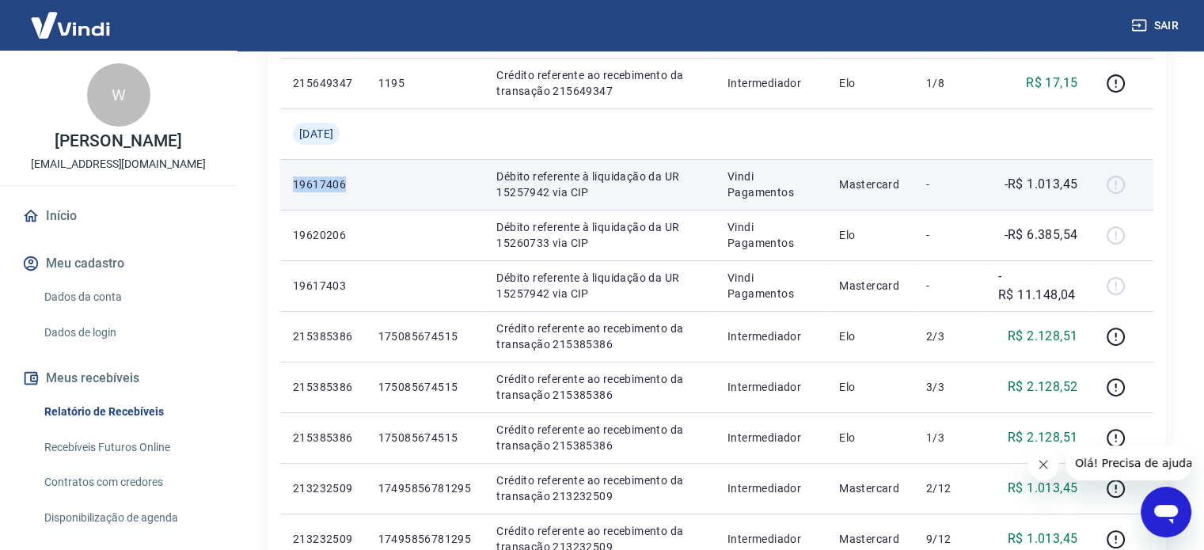
drag, startPoint x: 351, startPoint y: 186, endPoint x: 291, endPoint y: 189, distance: 60.2
click at [291, 189] on td "19617406" at bounding box center [322, 184] width 85 height 51
copy p "19617406"
